Goal: Complete application form

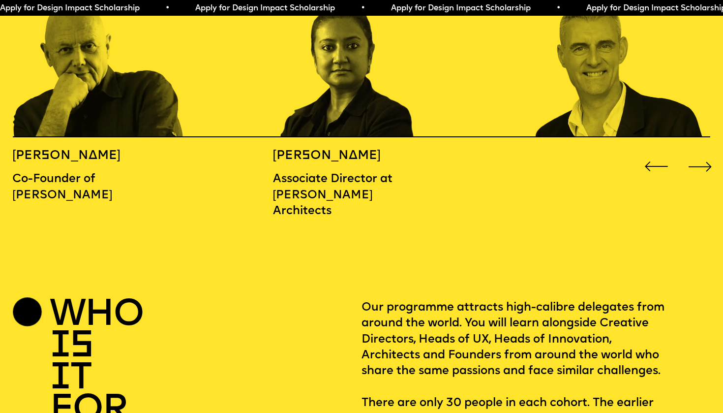
scroll to position [1207, 0]
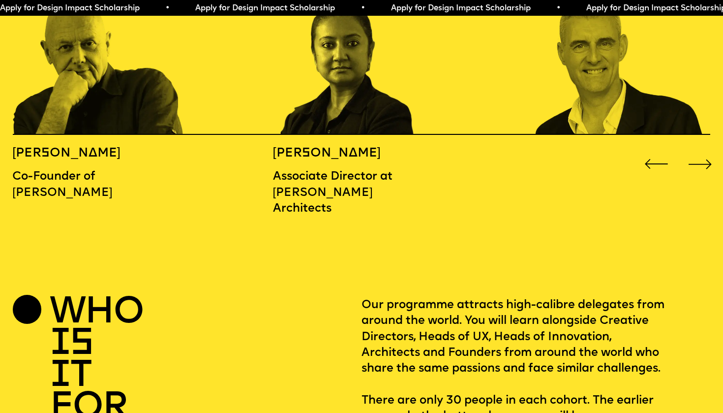
click at [704, 150] on div "Next slide" at bounding box center [701, 164] width 29 height 29
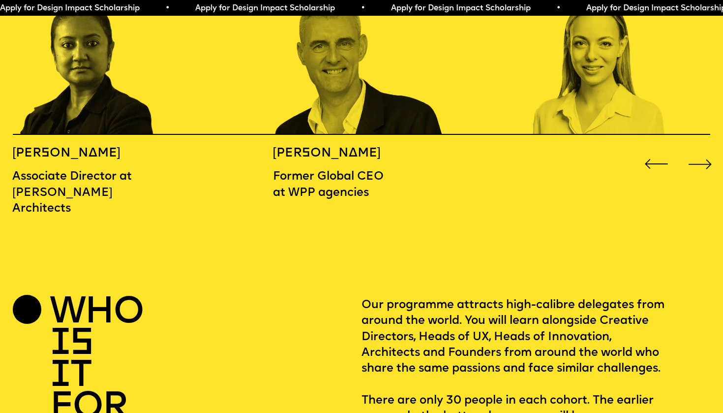
click at [695, 150] on div "Next slide" at bounding box center [701, 164] width 29 height 29
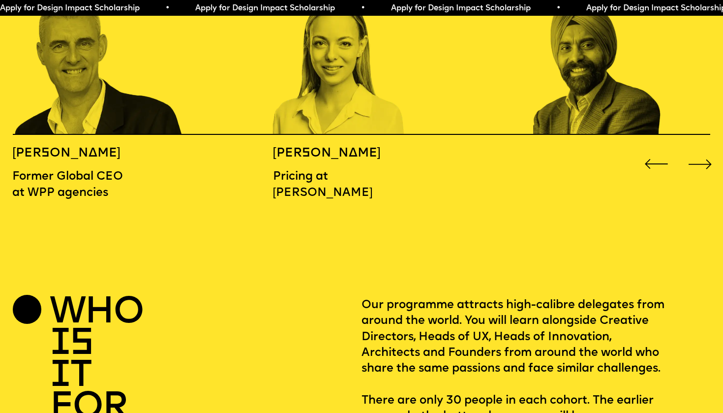
click at [695, 150] on div "Next slide" at bounding box center [701, 164] width 29 height 29
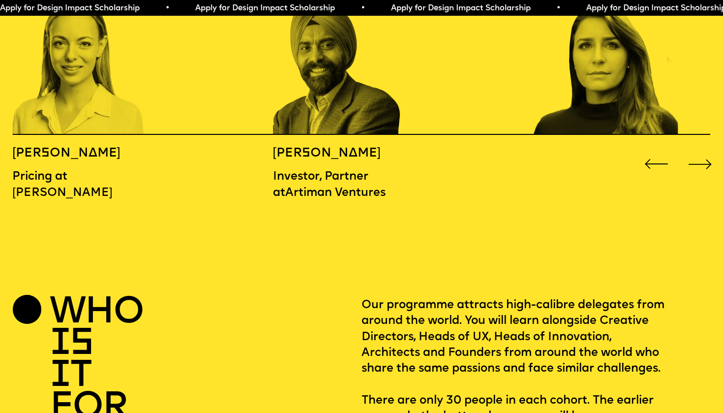
click at [695, 150] on div "Next slide" at bounding box center [701, 164] width 29 height 29
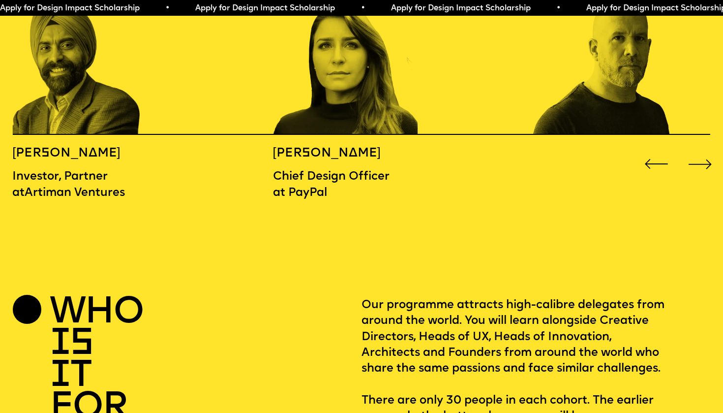
click at [695, 150] on div "Next slide" at bounding box center [701, 164] width 29 height 29
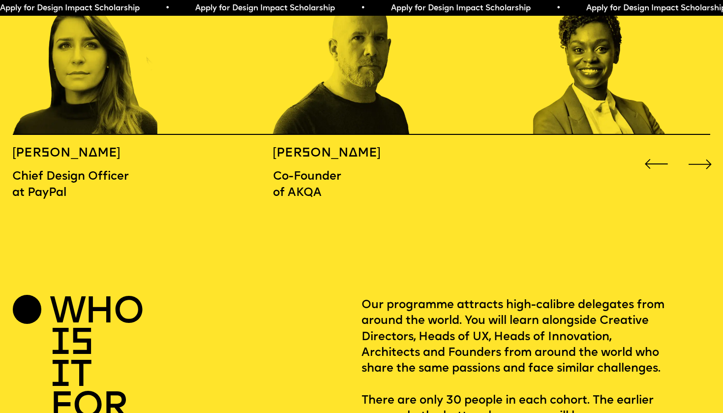
click at [695, 150] on div "Next slide" at bounding box center [701, 164] width 29 height 29
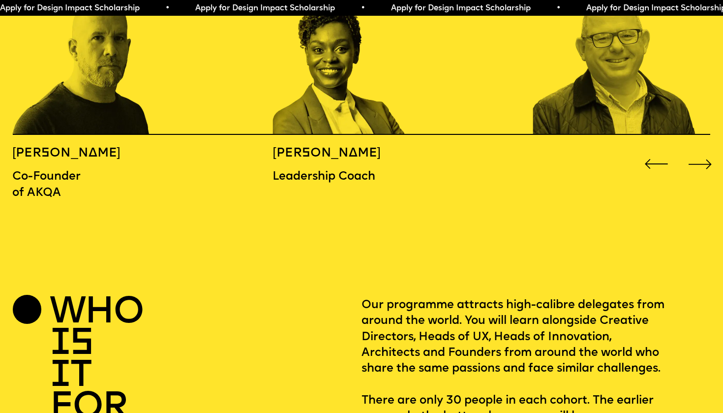
click at [695, 150] on div "Next slide" at bounding box center [701, 164] width 29 height 29
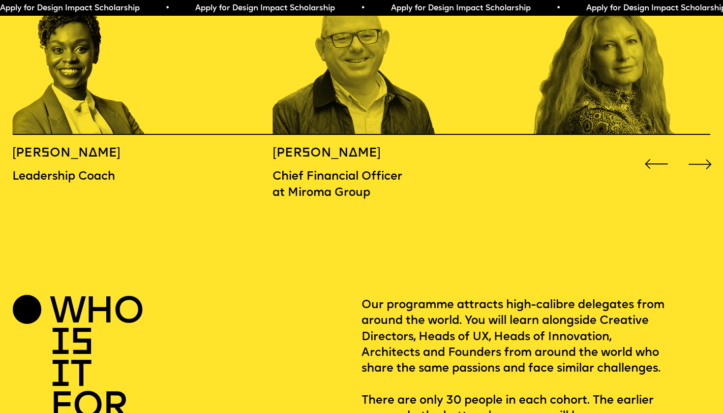
click at [695, 150] on div "Next slide" at bounding box center [701, 164] width 29 height 29
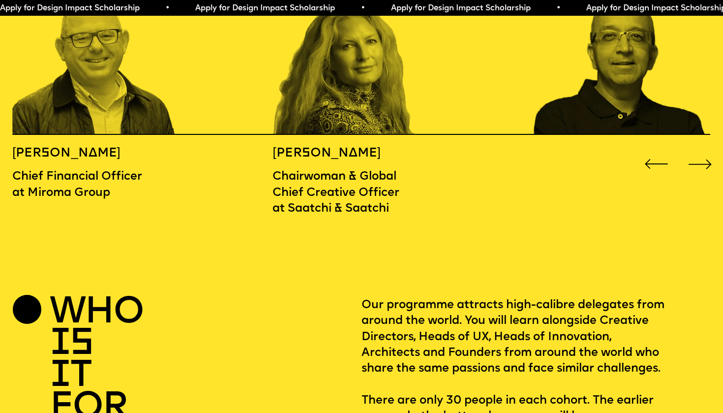
click at [695, 150] on div "Next slide" at bounding box center [701, 164] width 29 height 29
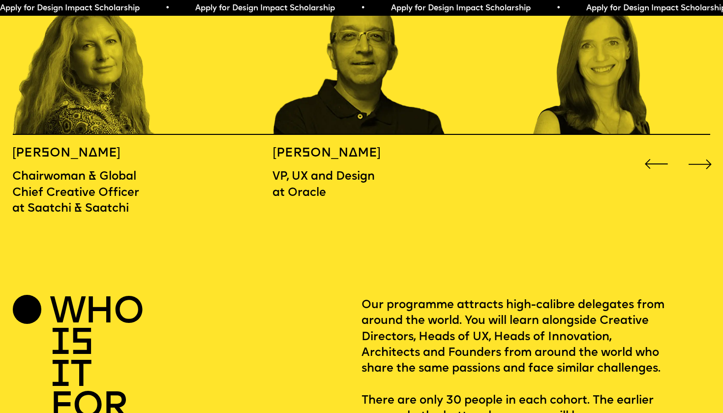
click at [695, 150] on div "Next slide" at bounding box center [701, 164] width 29 height 29
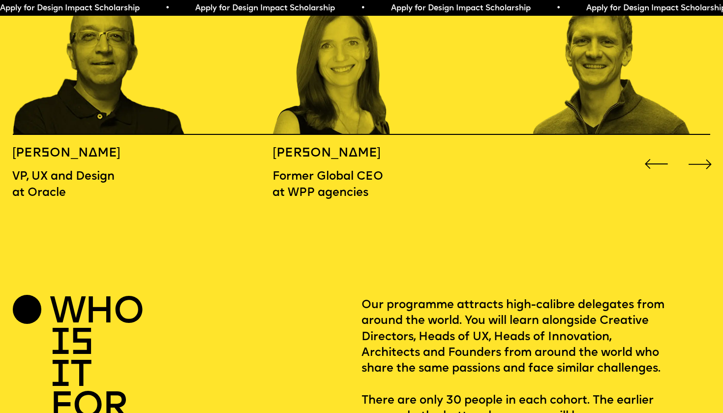
click at [695, 150] on div "Next slide" at bounding box center [701, 164] width 29 height 29
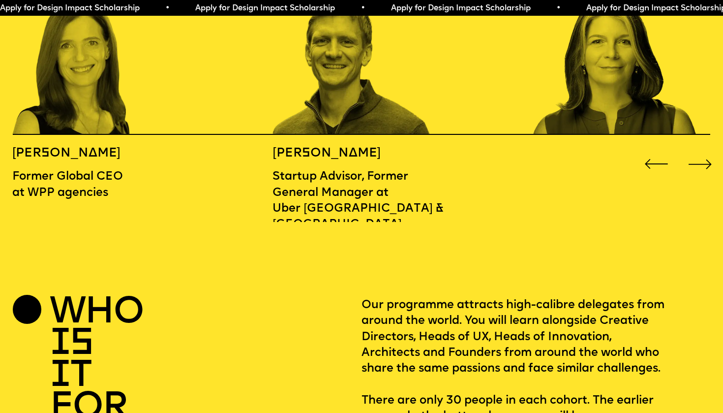
click at [695, 150] on div "Next slide" at bounding box center [701, 164] width 29 height 29
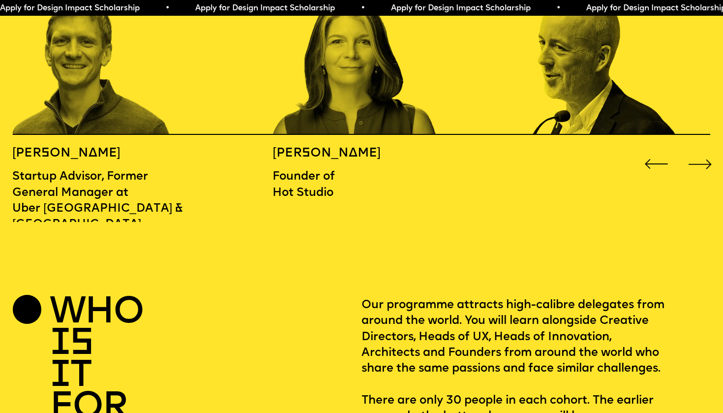
click at [695, 150] on div "Next slide" at bounding box center [701, 164] width 29 height 29
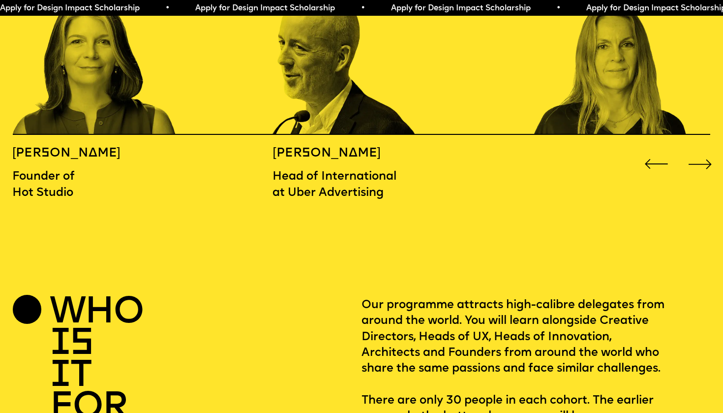
click at [695, 150] on div "Next slide" at bounding box center [701, 164] width 29 height 29
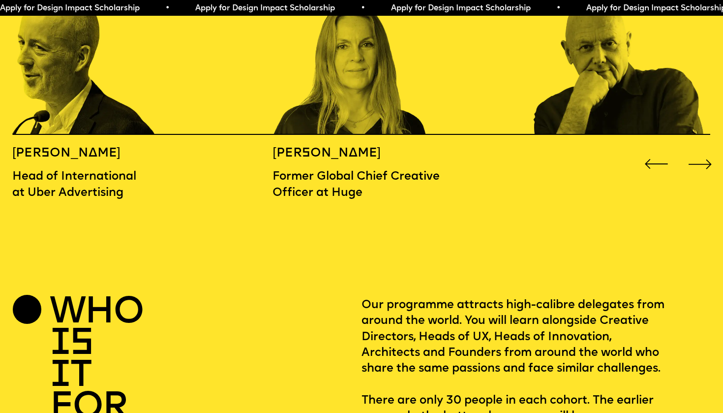
click at [695, 150] on div "Next slide" at bounding box center [701, 164] width 29 height 29
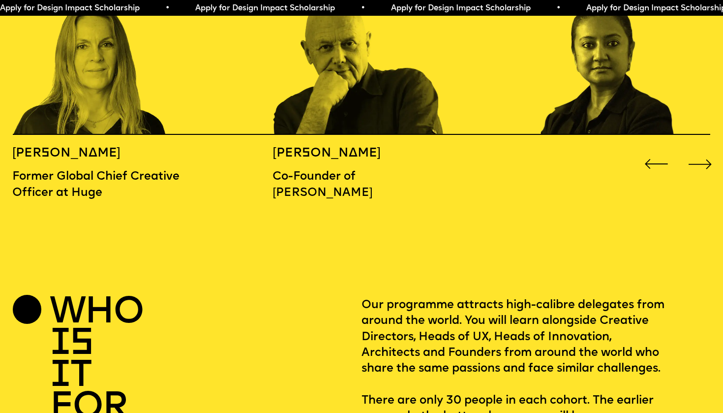
click at [695, 150] on div "Next slide" at bounding box center [701, 164] width 29 height 29
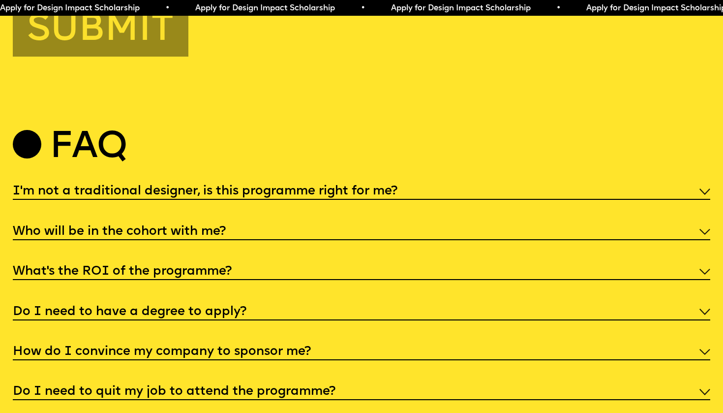
scroll to position [3661, 0]
click at [116, 187] on h5 "I'm not a traditional designer, is this programme right for me?" at bounding box center [205, 192] width 385 height 10
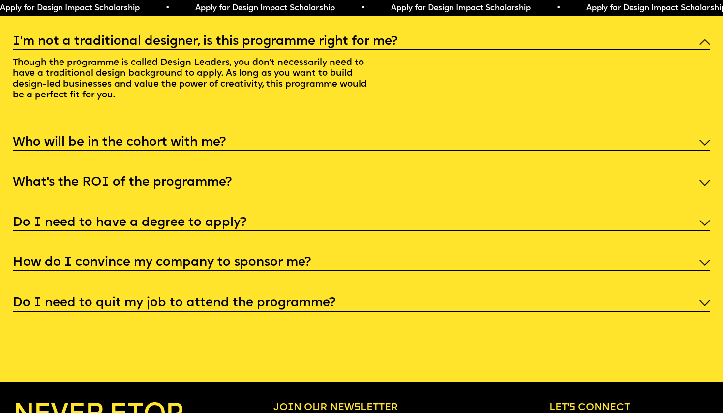
scroll to position [3811, 0]
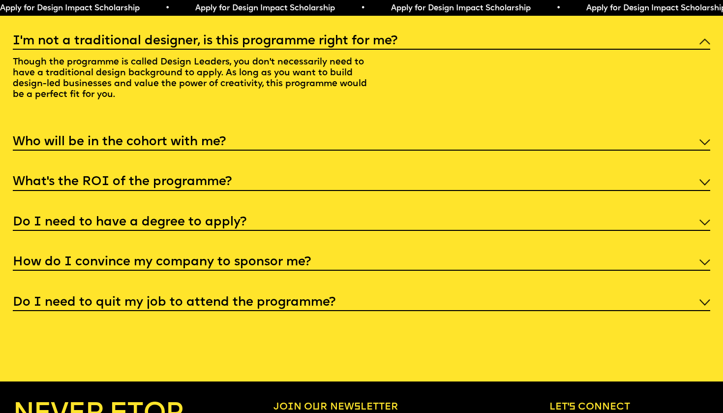
click at [149, 137] on h5 "Who will be in the cohort with me?" at bounding box center [119, 142] width 213 height 10
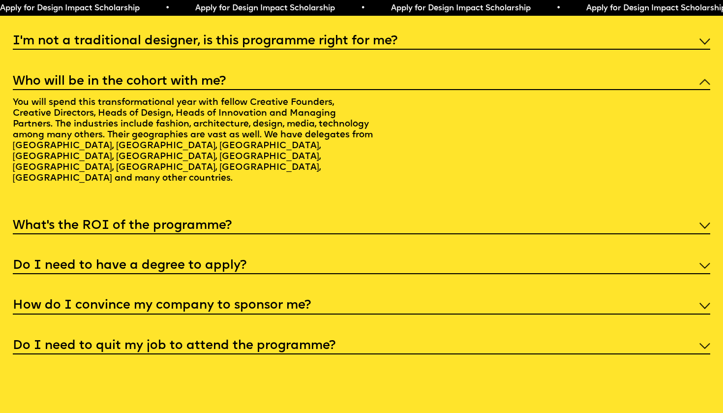
click at [215, 221] on h5 "What’s the ROI of the programme?" at bounding box center [122, 226] width 219 height 10
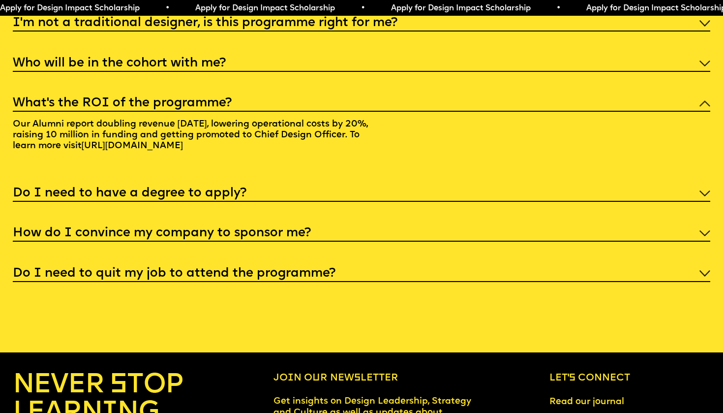
scroll to position [3830, 0]
click at [194, 188] on h5 "Do I need to have a degree to apply?" at bounding box center [130, 193] width 234 height 10
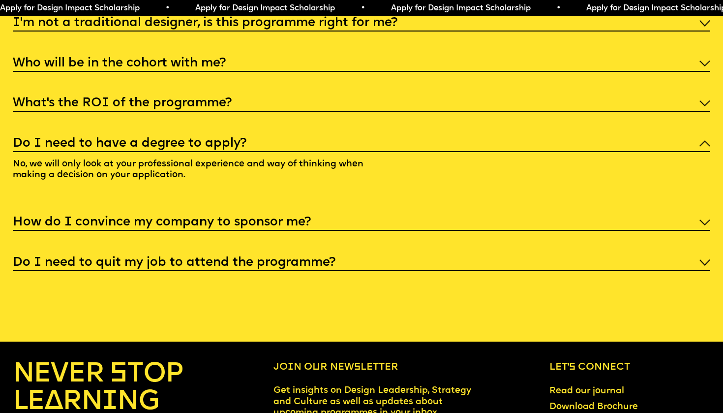
click at [217, 213] on div "How do I convince my company to sponsor me?" at bounding box center [362, 222] width 698 height 18
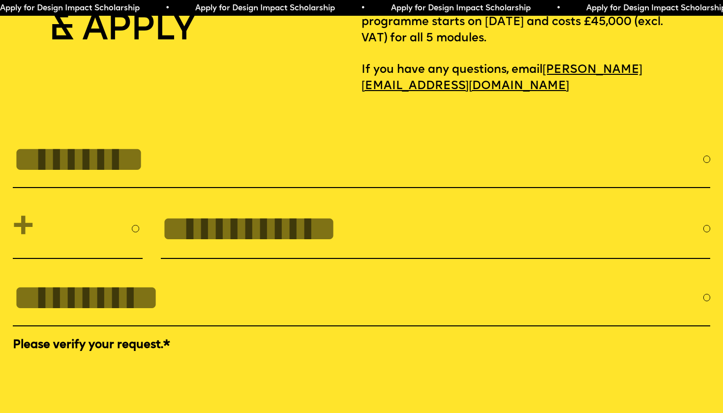
scroll to position [3297, 0]
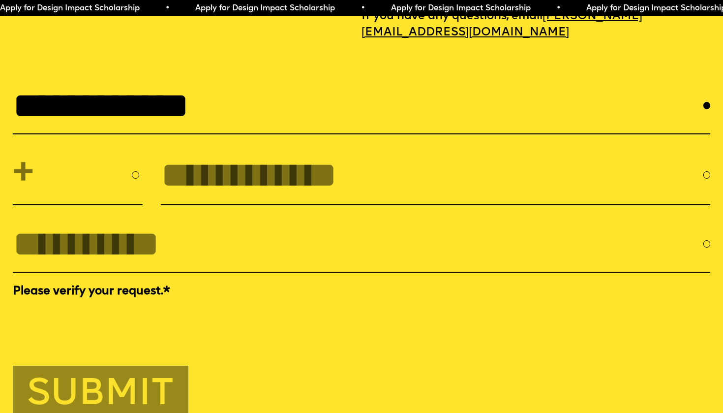
type input "**********"
select select "****"
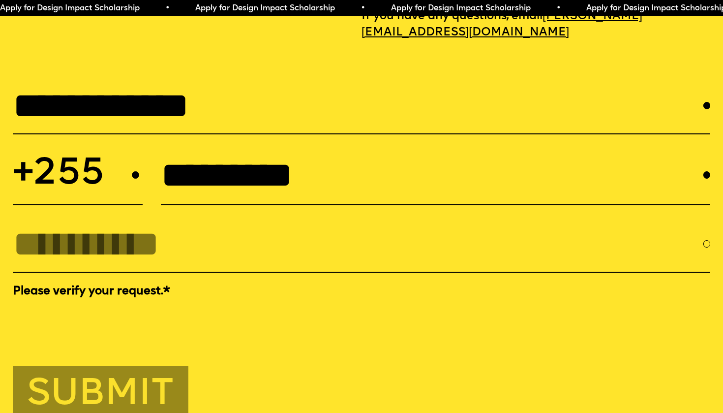
type input "*********"
type input "**********"
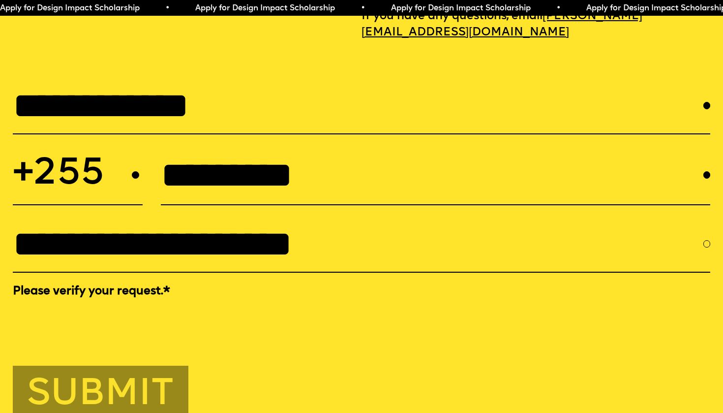
click at [117, 368] on button "Submit" at bounding box center [101, 393] width 176 height 55
